Goal: Obtain resource: Download file/media

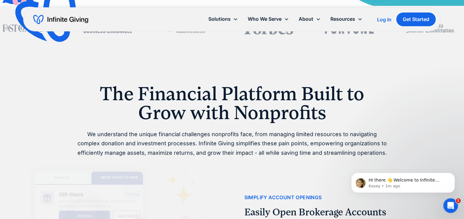
scroll to position [94, 0]
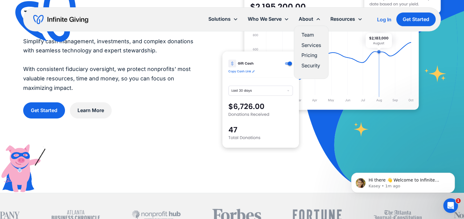
click at [305, 35] on link "Team" at bounding box center [311, 35] width 20 height 8
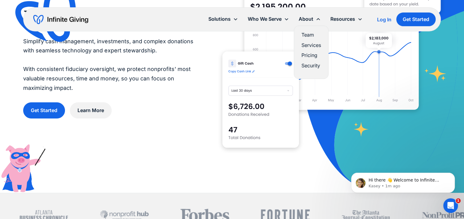
click at [305, 35] on link "Team" at bounding box center [311, 35] width 20 height 8
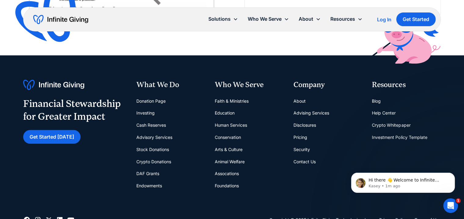
scroll to position [1739, 0]
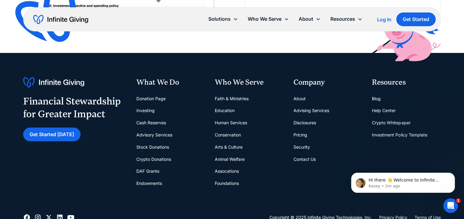
click at [400, 122] on link "Crypto Whitepaper" at bounding box center [391, 123] width 38 height 12
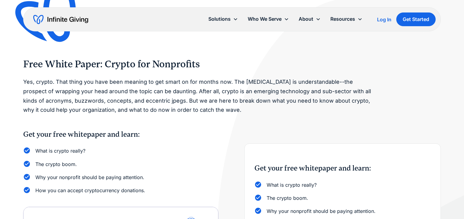
click at [121, 88] on p "Yes, crypto. That thing you have been meaning to get smart on for months now. T…" at bounding box center [198, 95] width 351 height 37
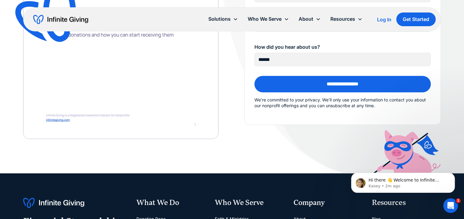
scroll to position [333, 0]
